Goal: Transaction & Acquisition: Download file/media

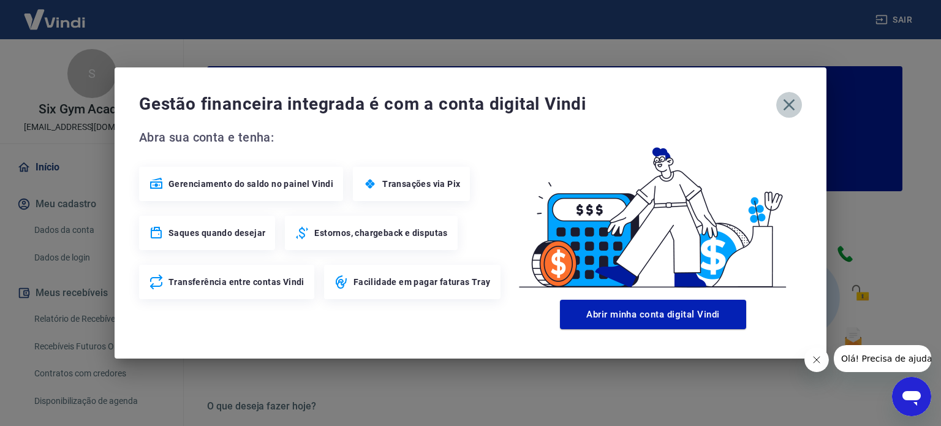
click at [794, 107] on icon "button" at bounding box center [790, 105] width 20 height 20
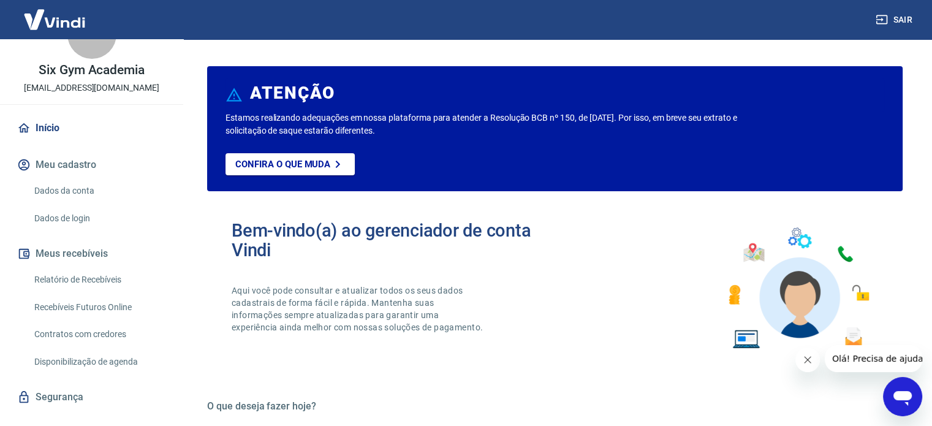
scroll to position [60, 0]
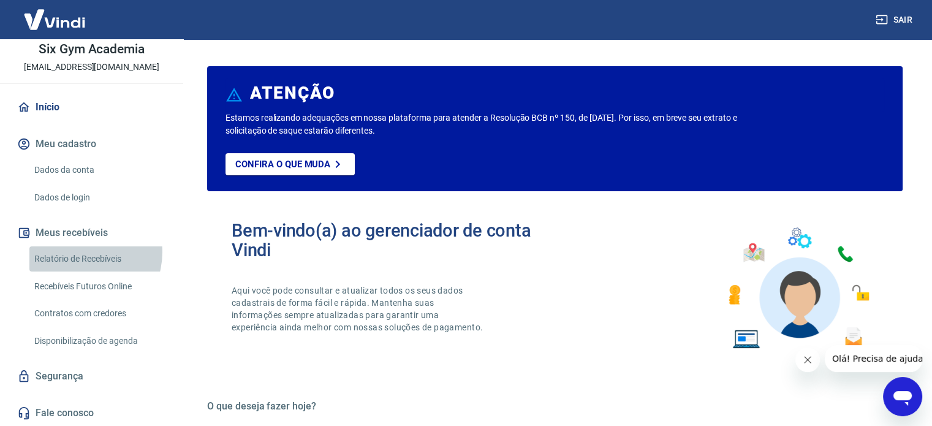
click at [79, 251] on link "Relatório de Recebíveis" at bounding box center [98, 258] width 139 height 25
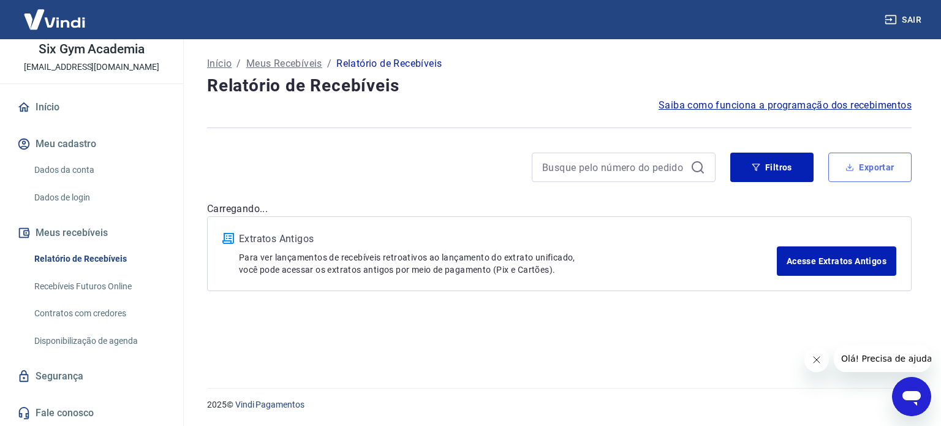
click at [887, 163] on button "Exportar" at bounding box center [870, 167] width 83 height 29
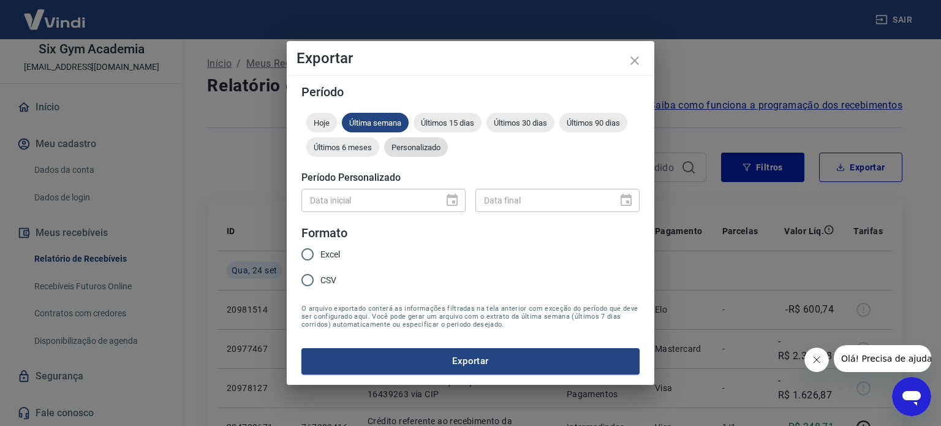
click at [409, 148] on span "Personalizado" at bounding box center [416, 147] width 64 height 9
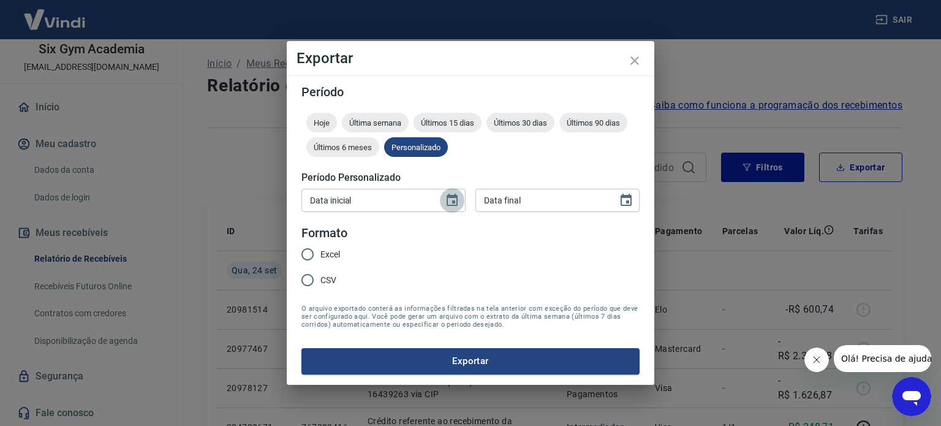
click at [441, 200] on button "Choose date" at bounding box center [452, 200] width 25 height 25
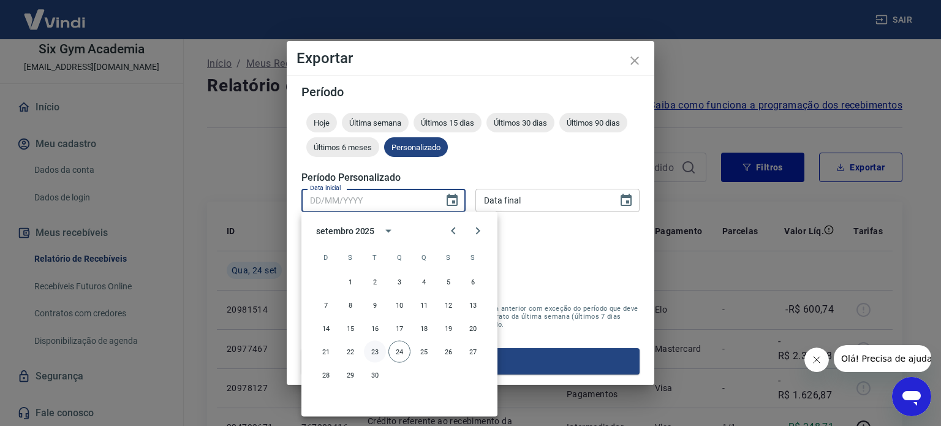
click at [371, 345] on button "23" at bounding box center [375, 352] width 22 height 22
type input "[DATE]"
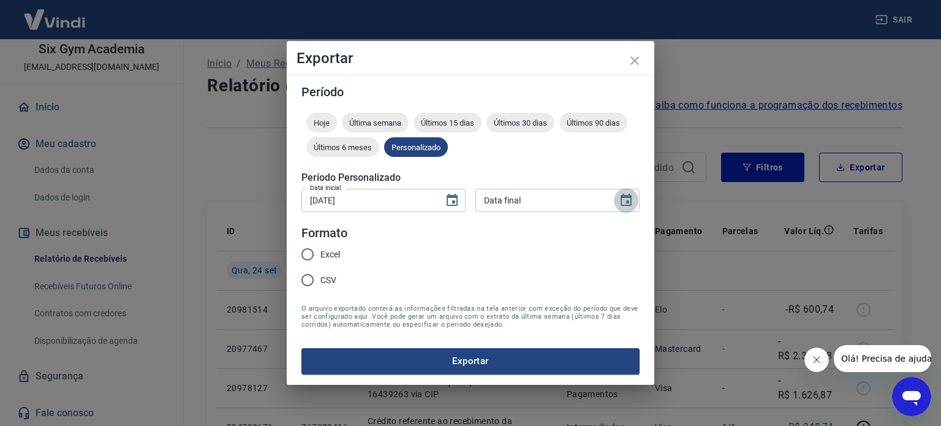
click at [621, 197] on icon "Choose date" at bounding box center [626, 200] width 11 height 12
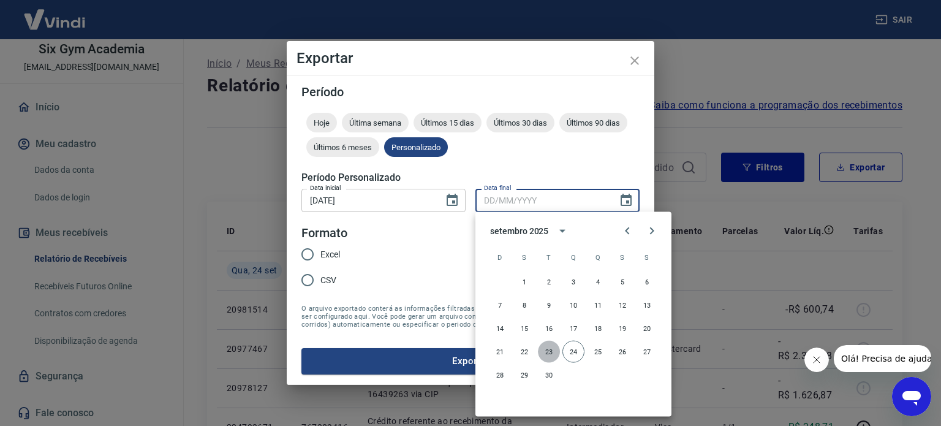
click at [544, 350] on button "23" at bounding box center [549, 352] width 22 height 22
type input "[DATE]"
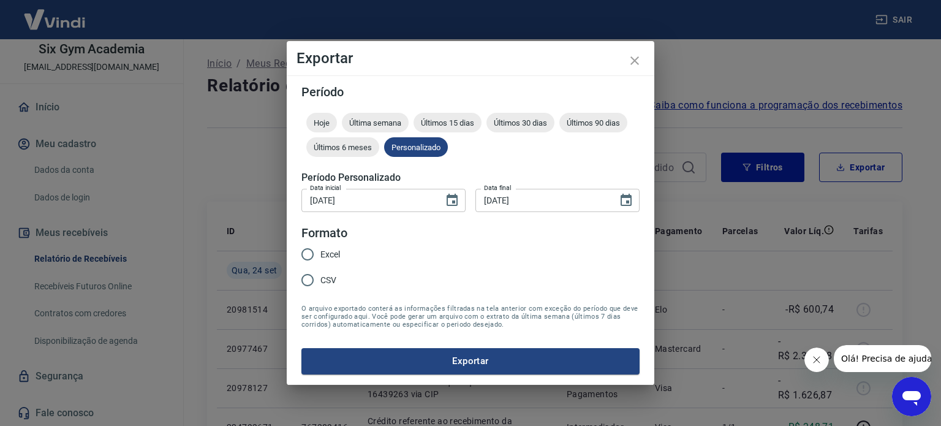
click at [329, 253] on span "Excel" at bounding box center [331, 254] width 20 height 13
click at [321, 253] on input "Excel" at bounding box center [308, 254] width 26 height 26
radio input "true"
click at [430, 362] on button "Exportar" at bounding box center [471, 361] width 338 height 26
